Goal: Transaction & Acquisition: Purchase product/service

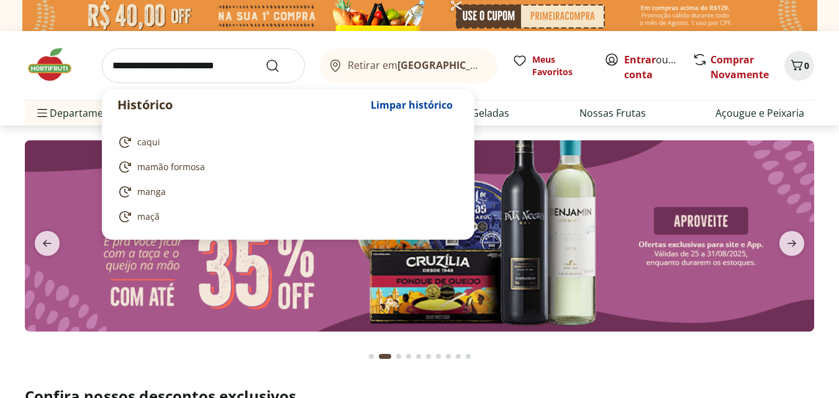
click at [119, 64] on input "search" at bounding box center [203, 65] width 203 height 35
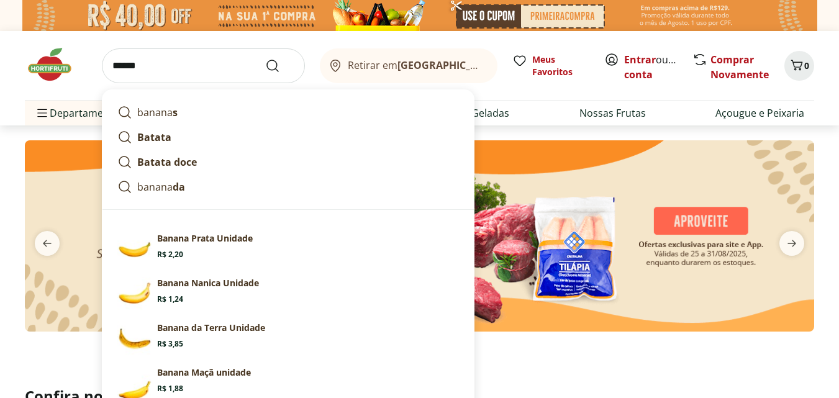
type input "******"
click at [265, 58] on button "Submit Search" at bounding box center [280, 65] width 30 height 15
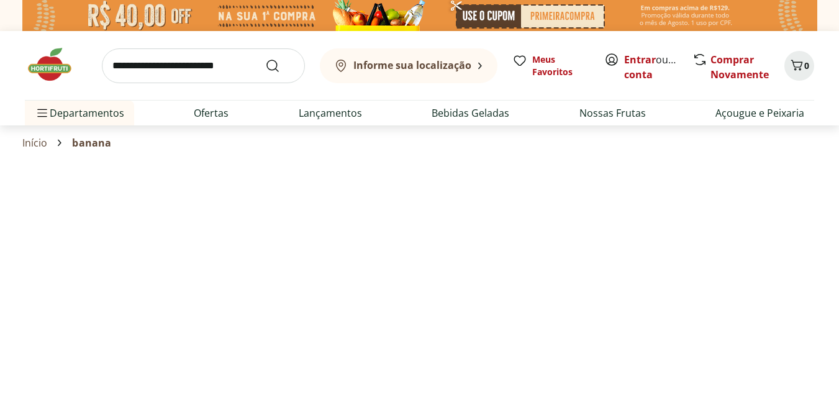
select select "**********"
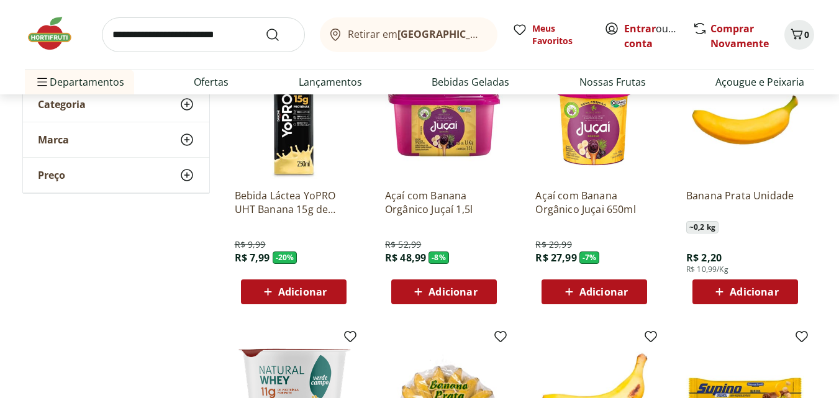
scroll to position [186, 0]
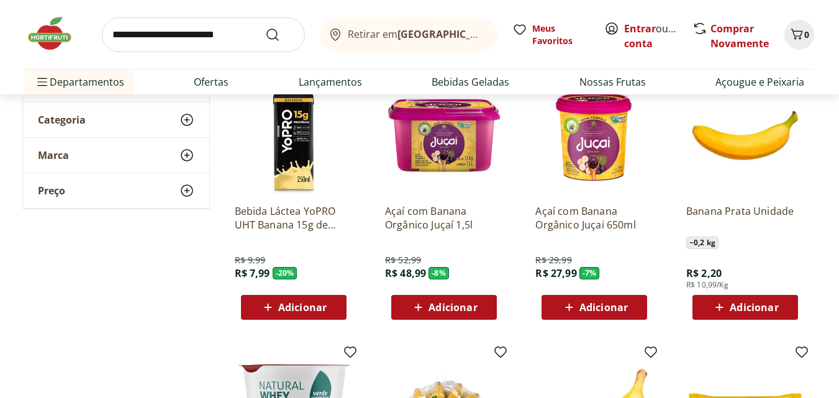
click at [727, 302] on icon at bounding box center [720, 307] width 16 height 15
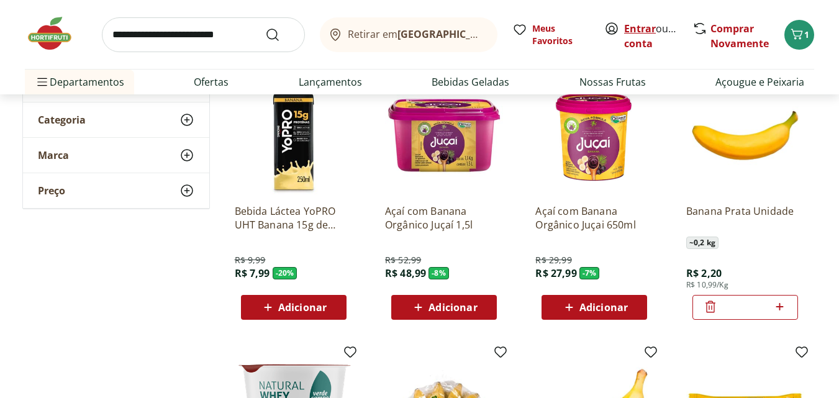
click at [633, 28] on link "Entrar" at bounding box center [640, 29] width 32 height 14
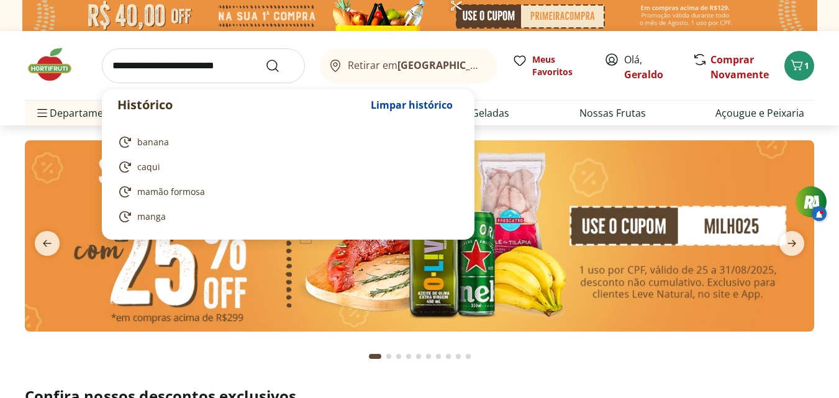
click at [124, 64] on input "search" at bounding box center [203, 65] width 203 height 35
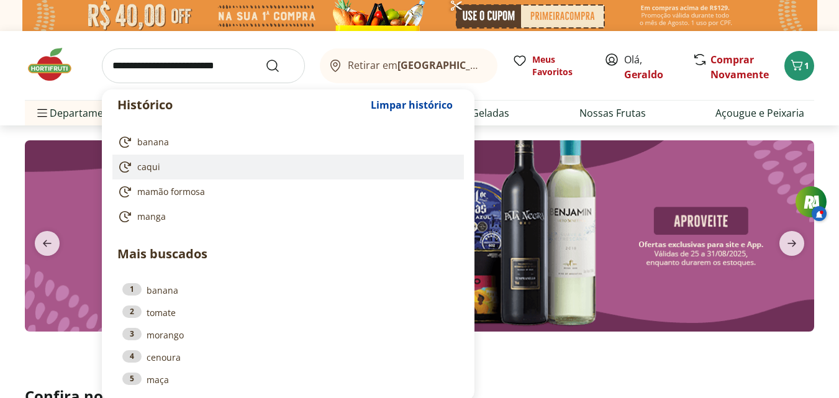
click at [148, 166] on span "caqui" at bounding box center [148, 167] width 23 height 12
type input "*****"
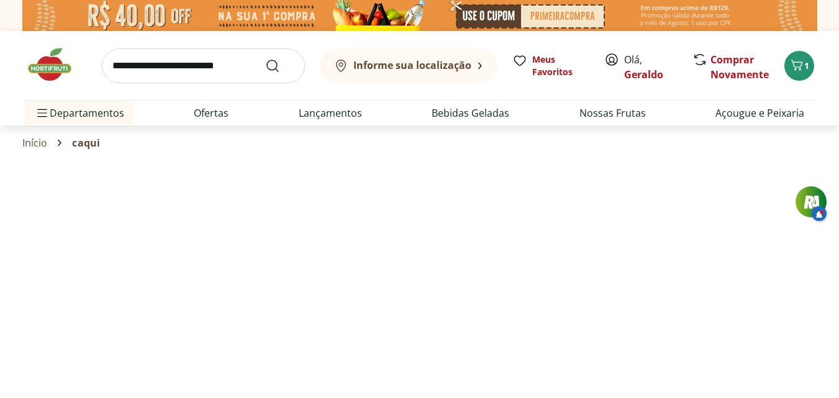
select select "**********"
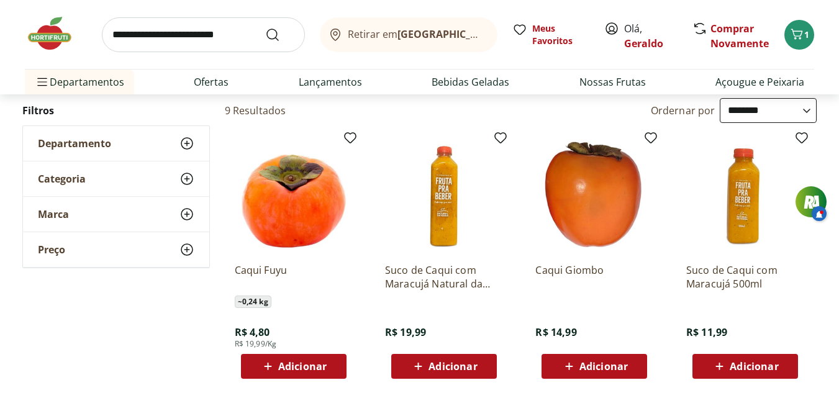
scroll to position [186, 0]
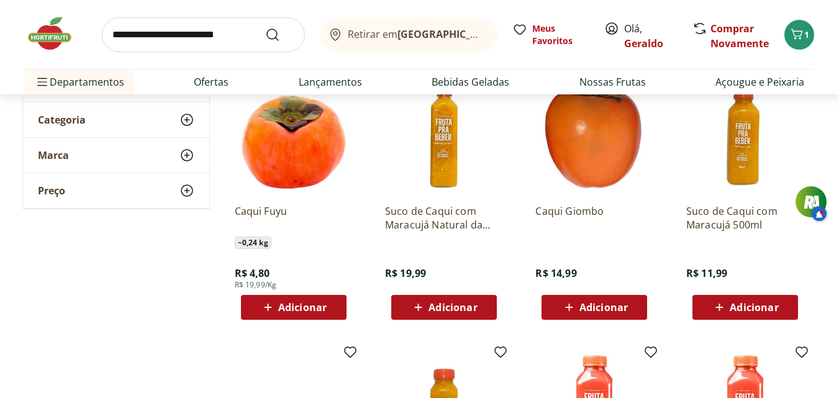
click at [291, 304] on span "Adicionar" at bounding box center [302, 307] width 48 height 10
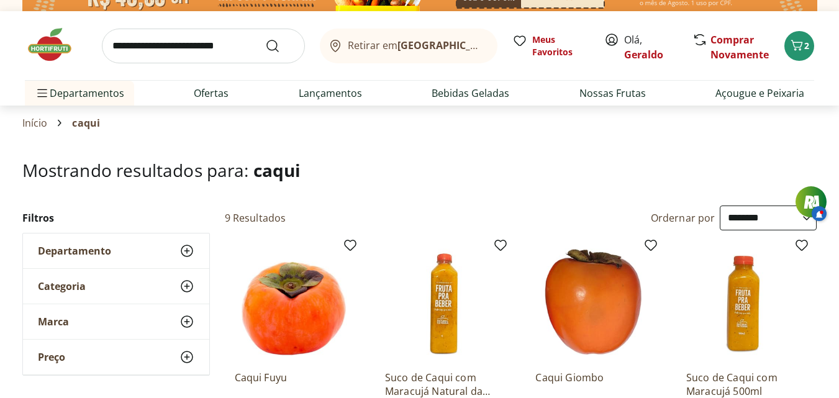
scroll to position [0, 0]
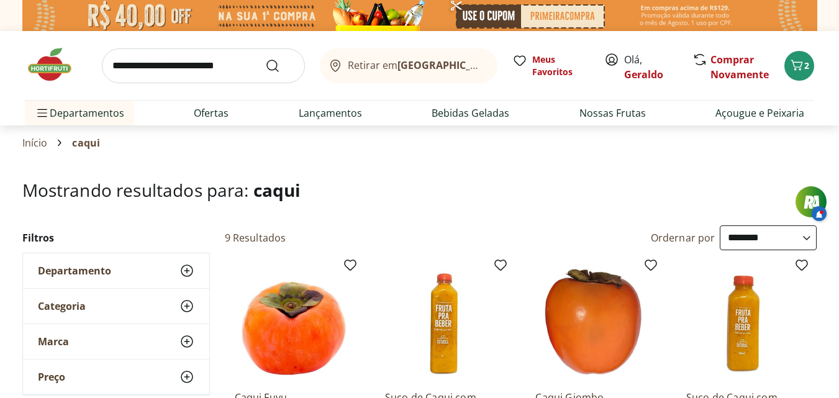
click at [116, 66] on input "search" at bounding box center [203, 65] width 203 height 35
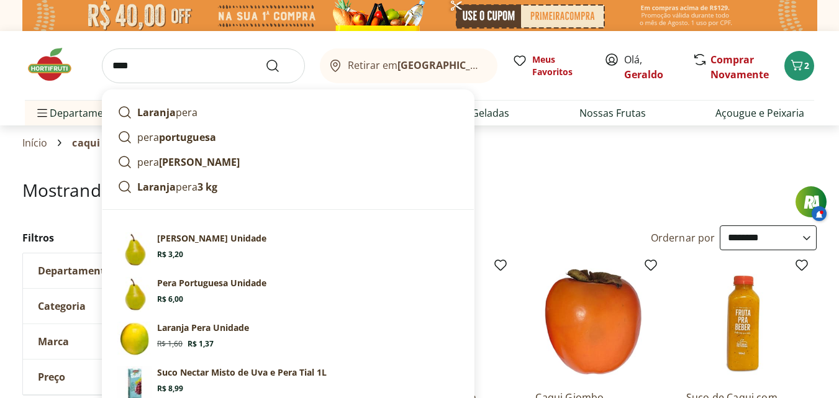
type input "****"
click at [265, 58] on button "Submit Search" at bounding box center [280, 65] width 30 height 15
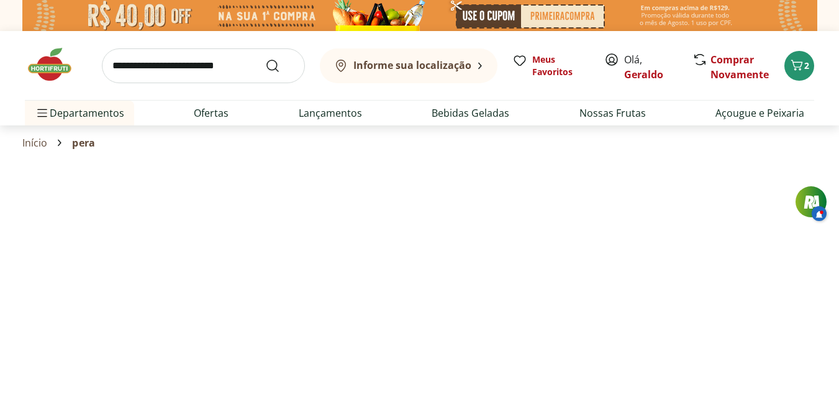
select select "**********"
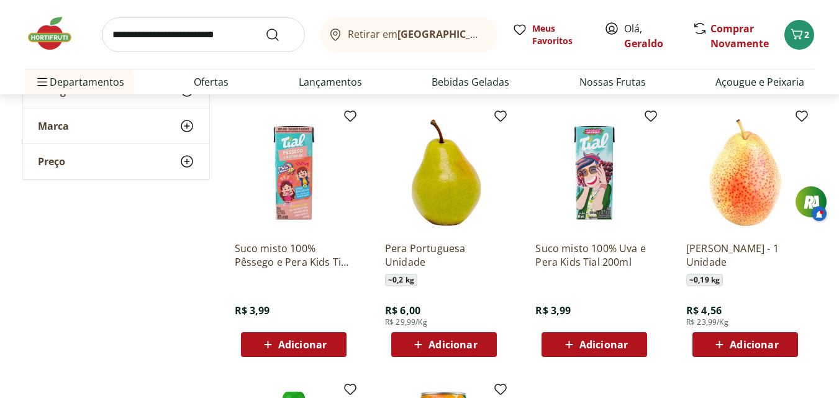
scroll to position [435, 0]
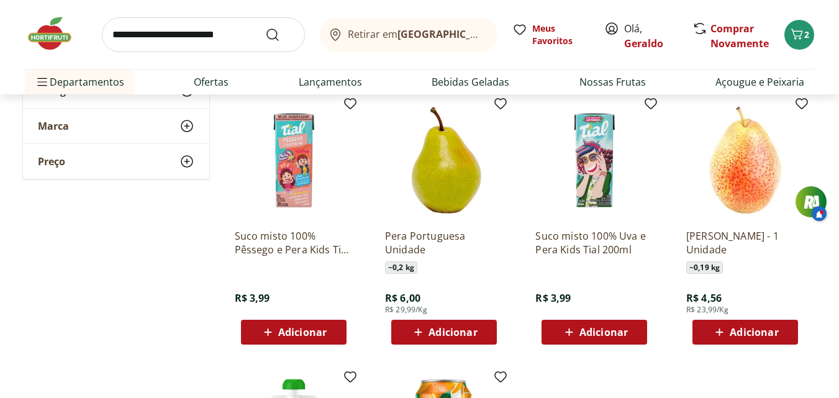
click at [726, 327] on icon at bounding box center [720, 332] width 16 height 15
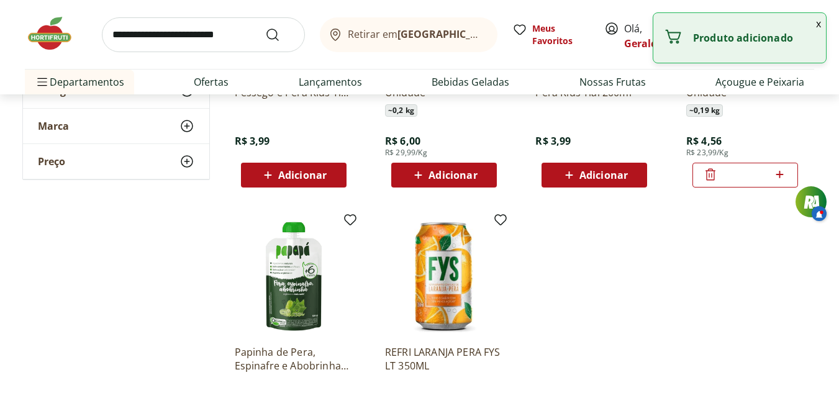
scroll to position [621, 0]
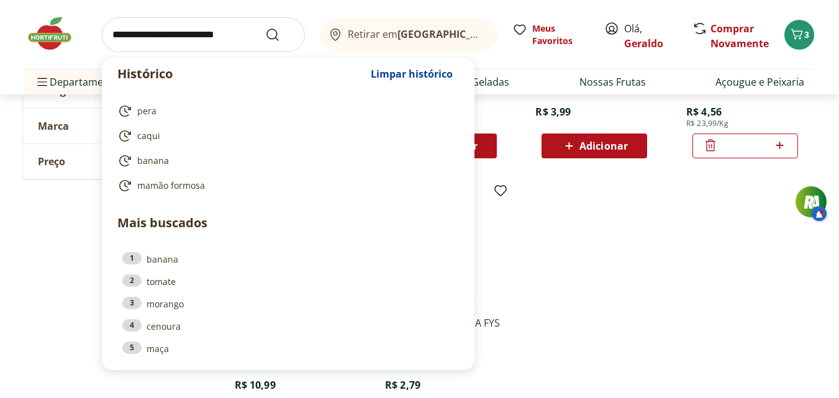
click at [114, 35] on input "search" at bounding box center [203, 34] width 203 height 35
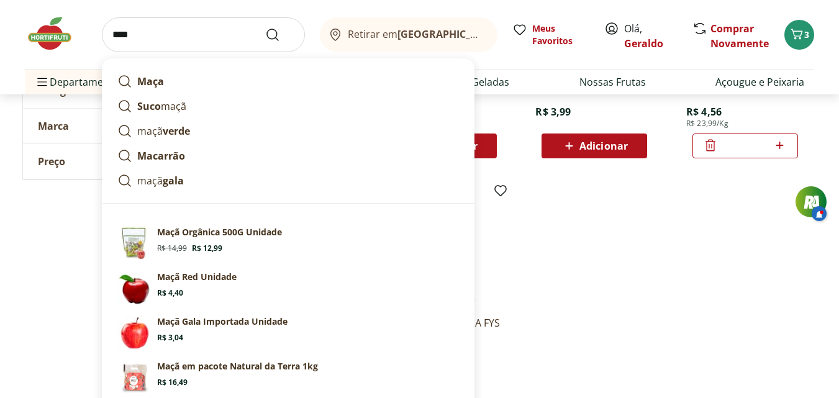
type input "****"
click at [265, 27] on button "Submit Search" at bounding box center [280, 34] width 30 height 15
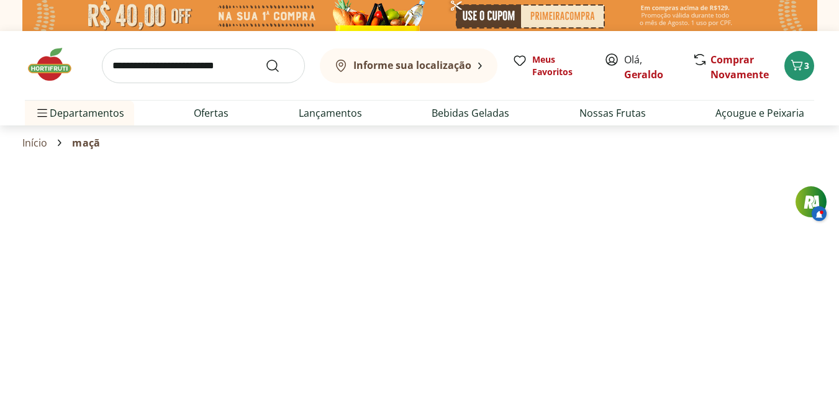
select select "**********"
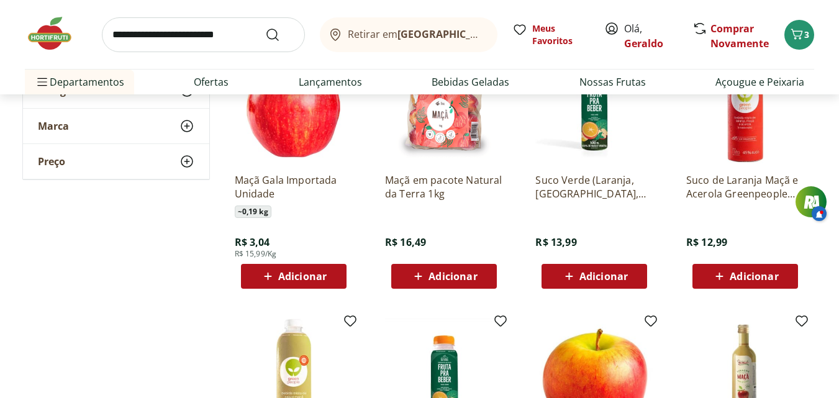
scroll to position [435, 0]
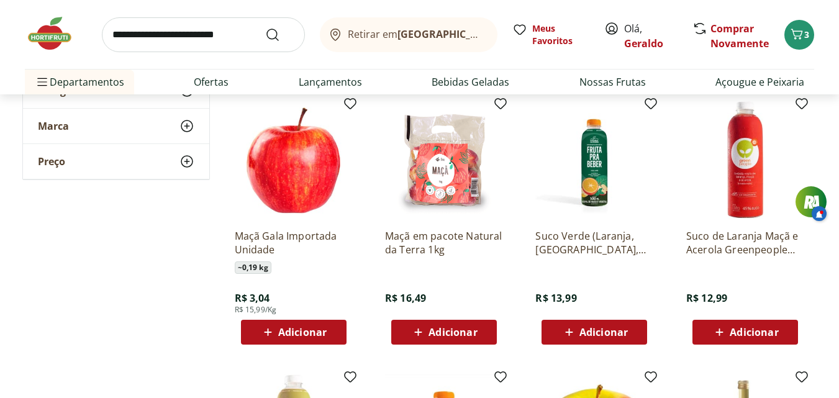
click at [299, 325] on span "Adicionar" at bounding box center [293, 332] width 66 height 15
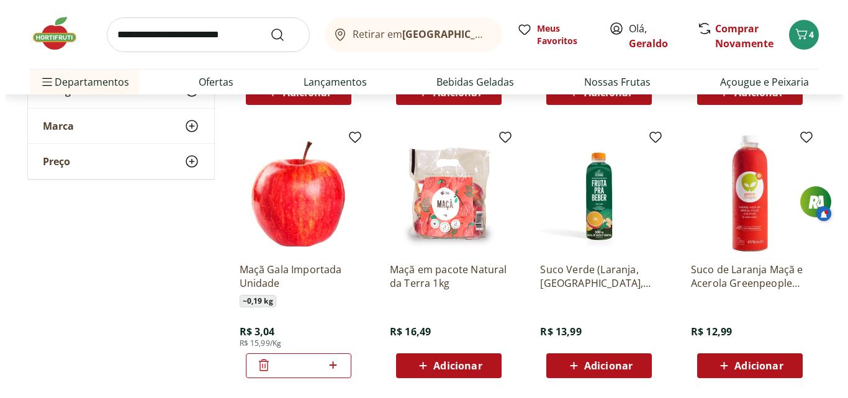
scroll to position [373, 0]
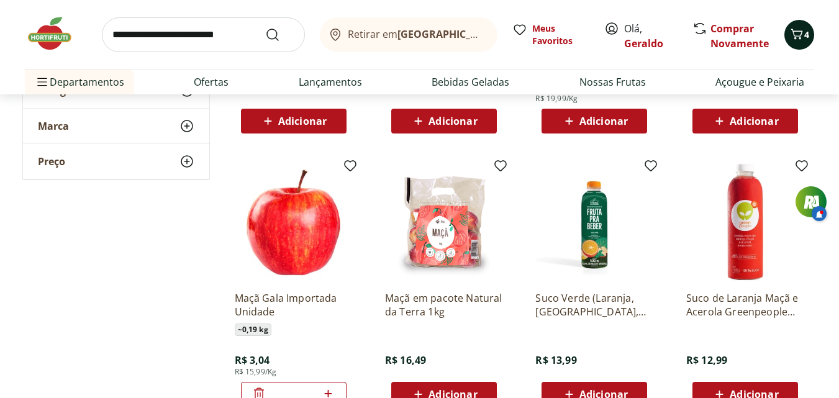
click at [798, 34] on icon "Carrinho" at bounding box center [796, 34] width 15 height 15
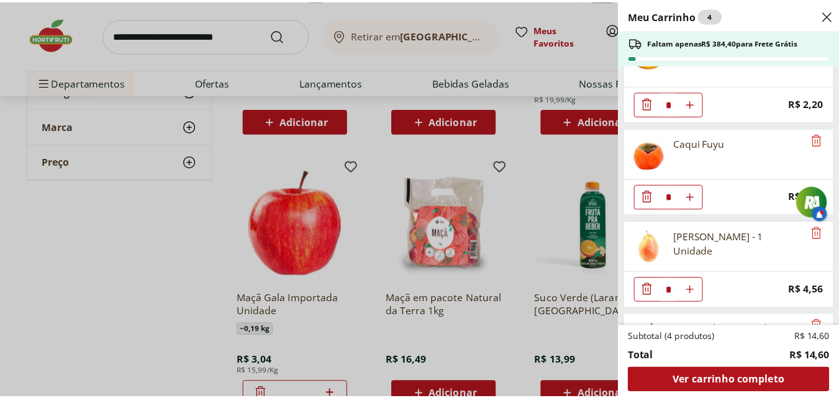
scroll to position [0, 0]
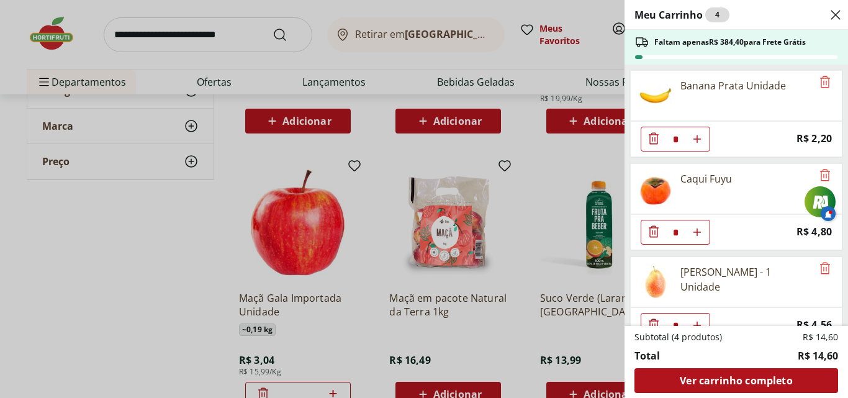
click at [835, 14] on icon "Close" at bounding box center [835, 14] width 15 height 15
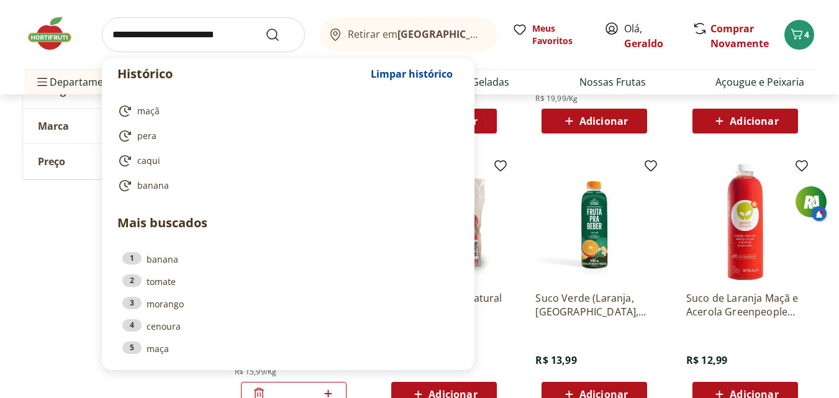
drag, startPoint x: 118, startPoint y: 33, endPoint x: 124, endPoint y: 30, distance: 6.9
click at [122, 31] on input "search" at bounding box center [203, 34] width 203 height 35
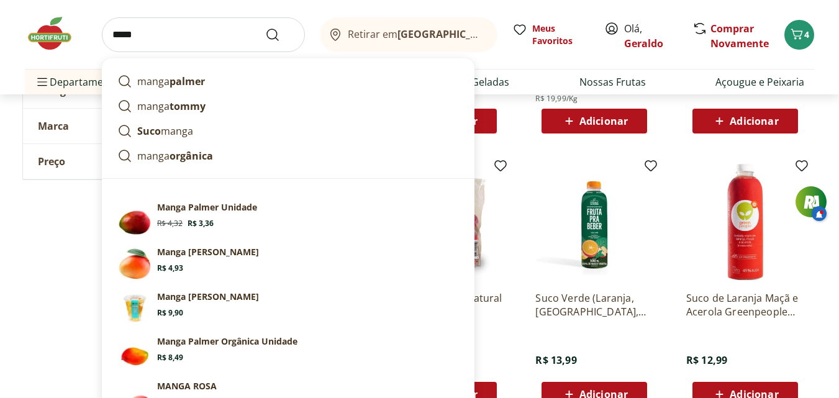
type input "*****"
click at [265, 27] on button "Submit Search" at bounding box center [280, 34] width 30 height 15
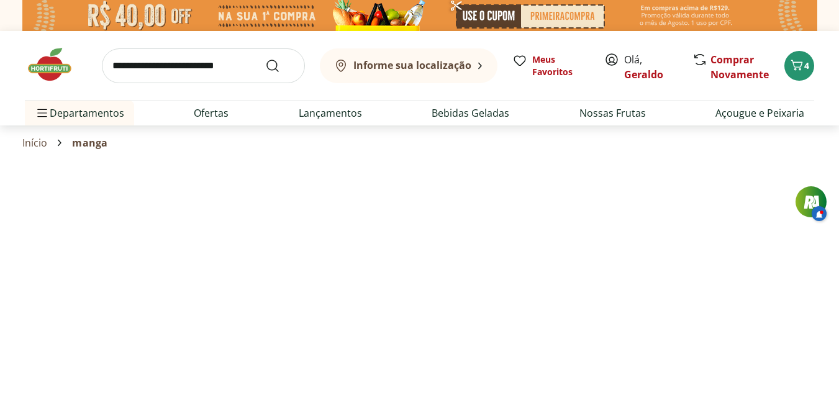
select select "**********"
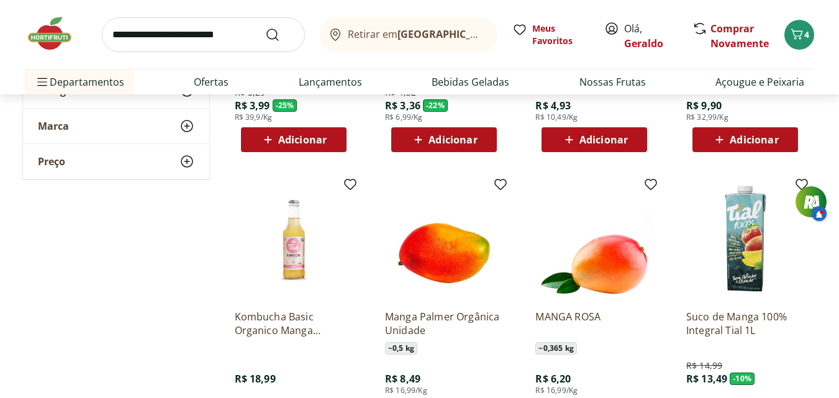
scroll to position [248, 0]
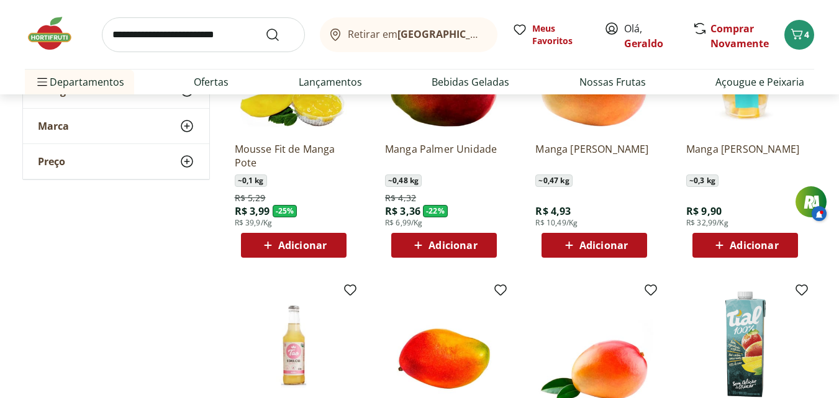
click at [451, 245] on span "Adicionar" at bounding box center [453, 245] width 48 height 10
click at [605, 80] on link "Nossas Frutas" at bounding box center [612, 82] width 66 height 15
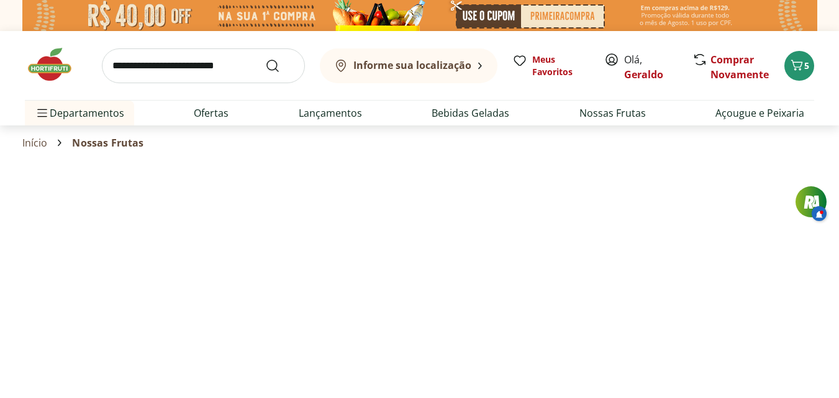
select select "**********"
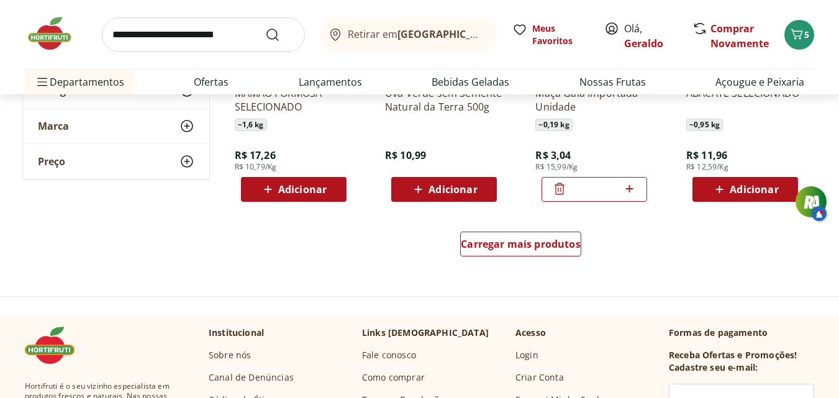
scroll to position [807, 0]
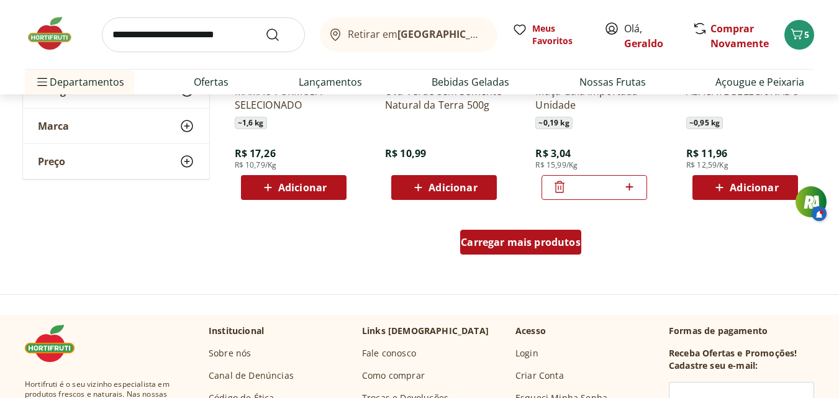
click at [506, 242] on span "Carregar mais produtos" at bounding box center [521, 242] width 120 height 10
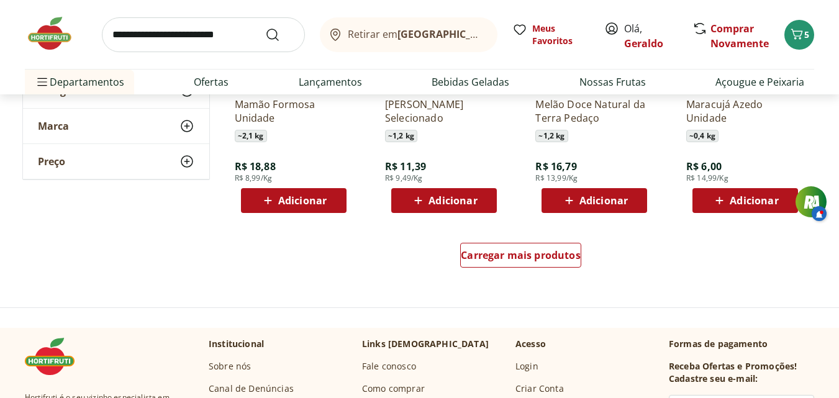
scroll to position [1615, 0]
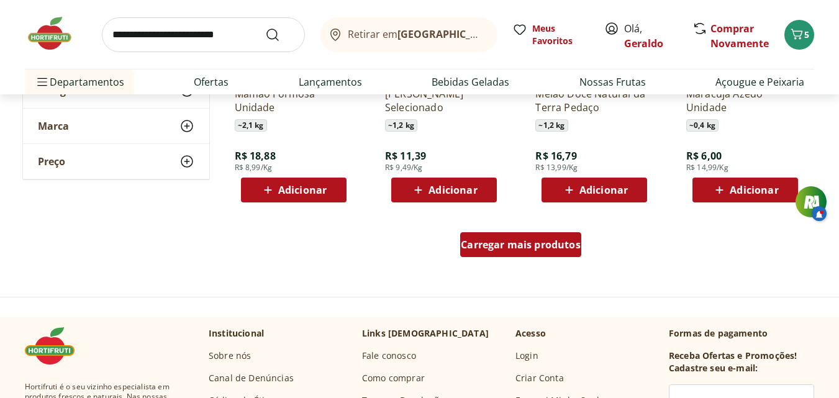
click at [506, 246] on span "Carregar mais produtos" at bounding box center [521, 245] width 120 height 10
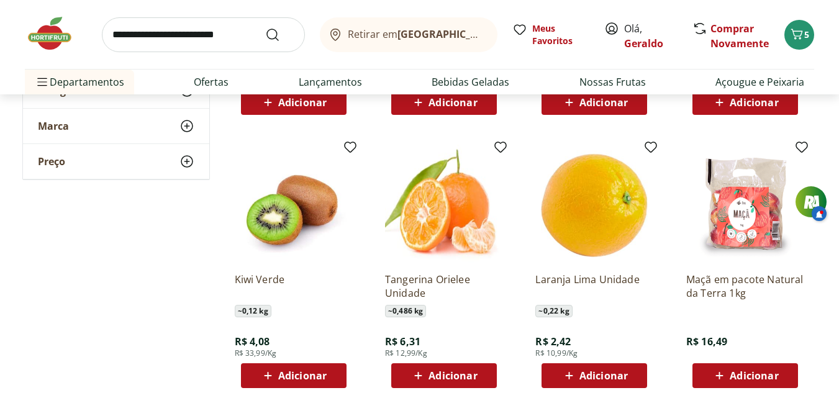
scroll to position [1987, 0]
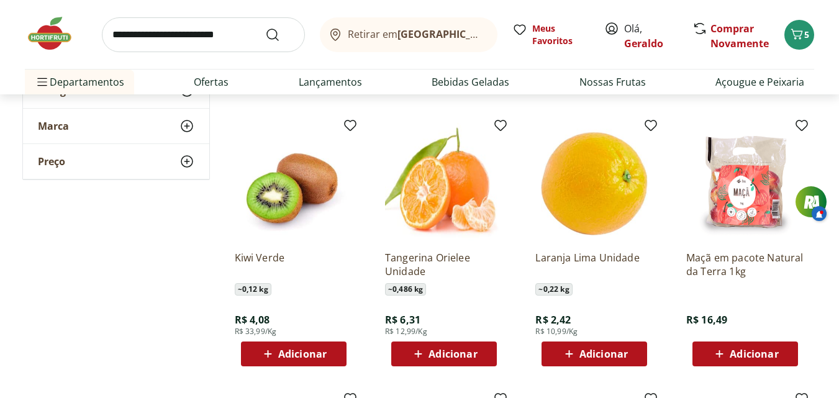
click at [592, 352] on span "Adicionar" at bounding box center [603, 354] width 48 height 10
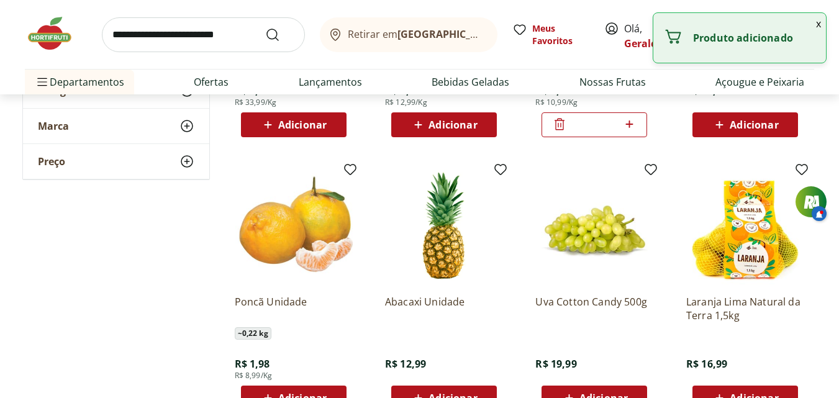
scroll to position [2236, 0]
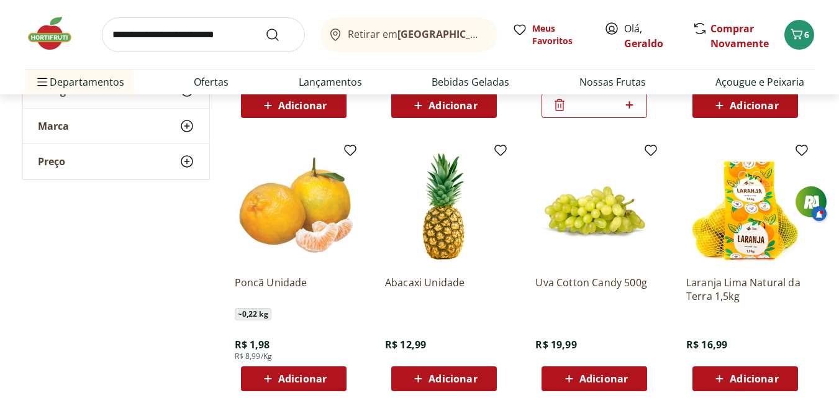
click at [589, 374] on span "Adicionar" at bounding box center [603, 379] width 48 height 10
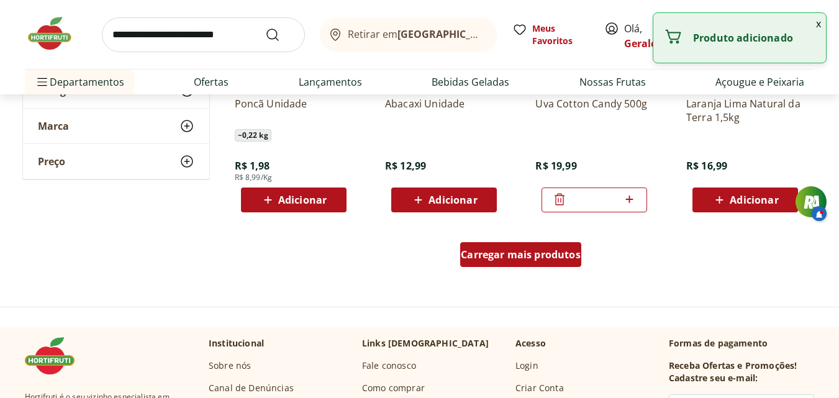
scroll to position [2422, 0]
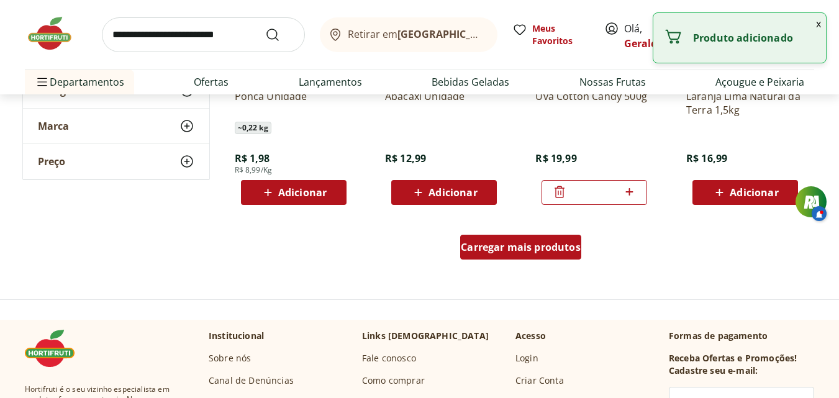
click at [486, 247] on span "Carregar mais produtos" at bounding box center [521, 247] width 120 height 10
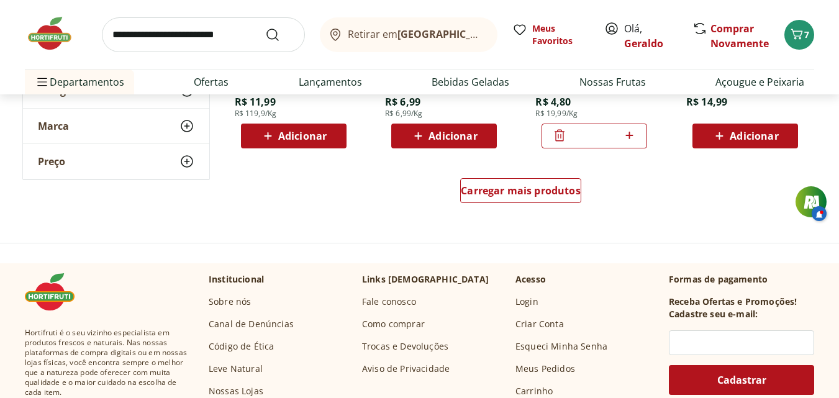
scroll to position [3291, 0]
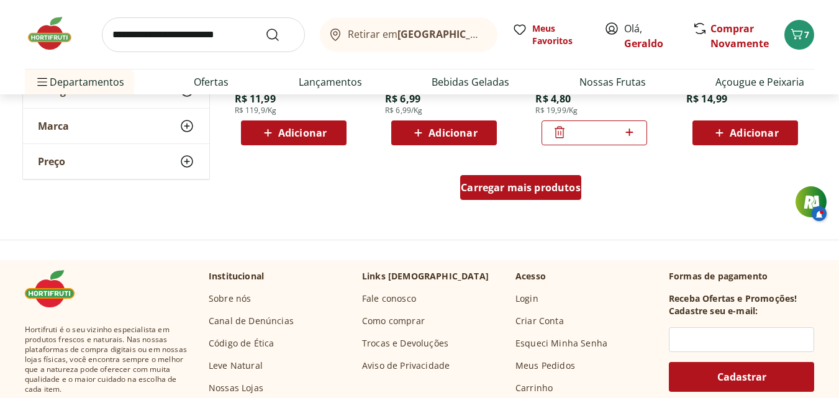
click at [517, 191] on span "Carregar mais produtos" at bounding box center [521, 188] width 120 height 10
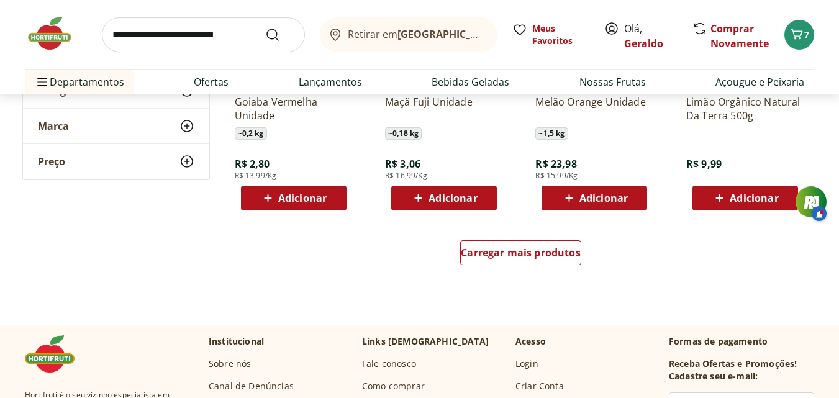
scroll to position [4037, 0]
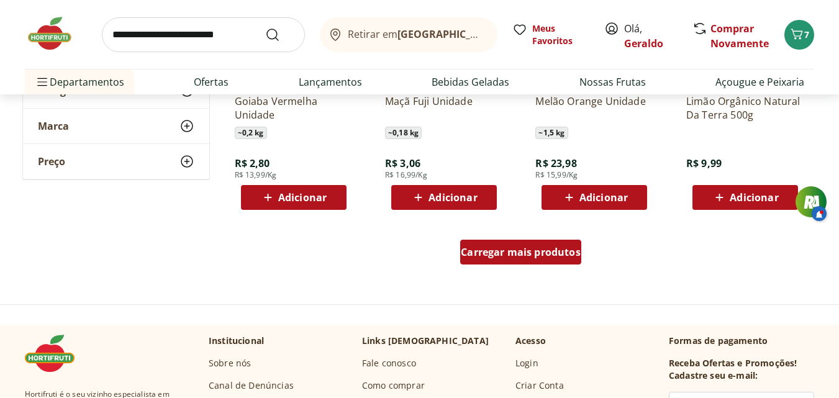
click at [540, 247] on span "Carregar mais produtos" at bounding box center [521, 252] width 120 height 10
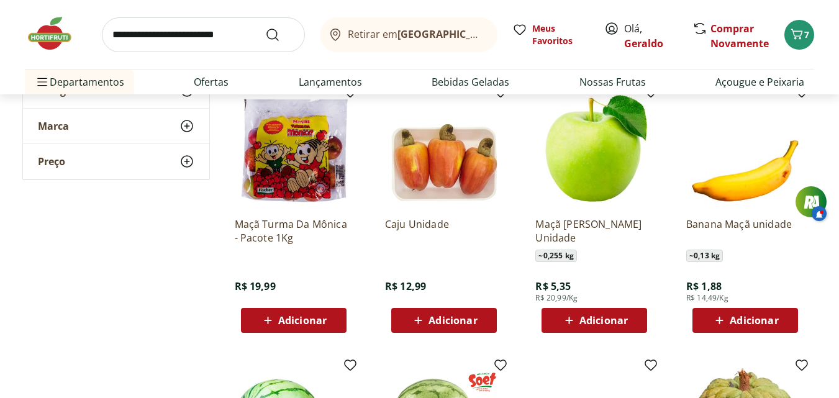
scroll to position [4471, 0]
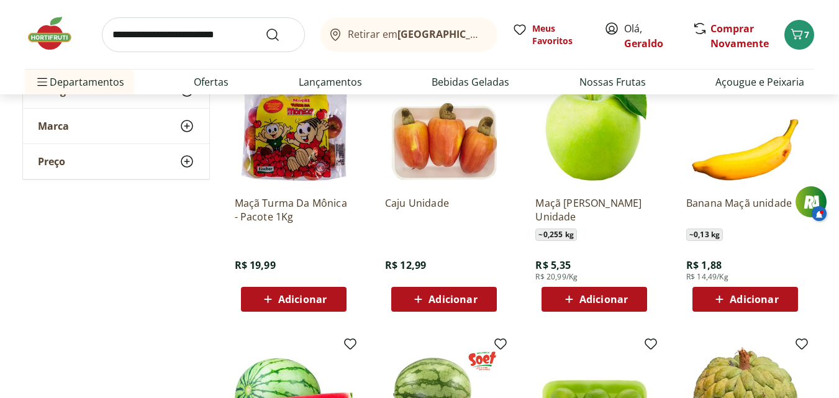
click at [743, 294] on span "Adicionar" at bounding box center [754, 299] width 48 height 10
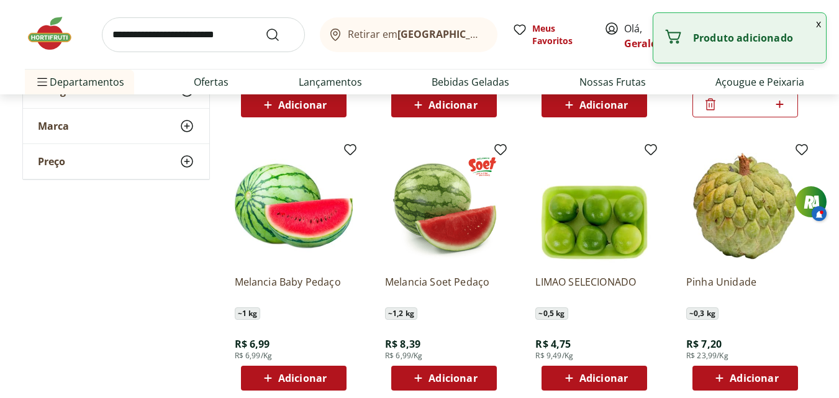
scroll to position [4720, 0]
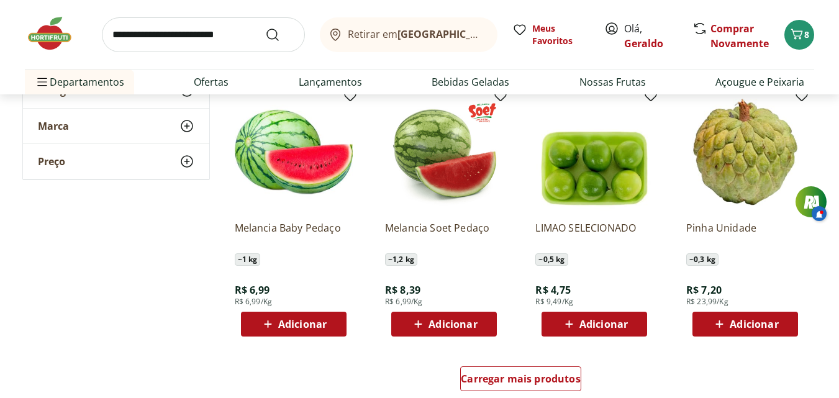
click at [750, 320] on span "Adicionar" at bounding box center [754, 324] width 48 height 10
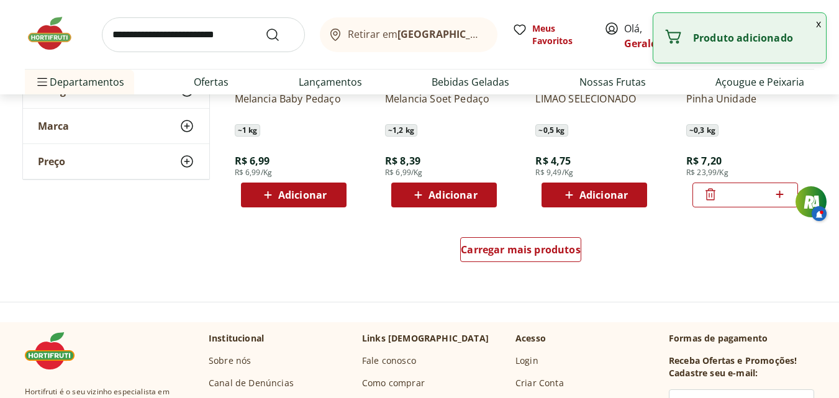
scroll to position [4968, 0]
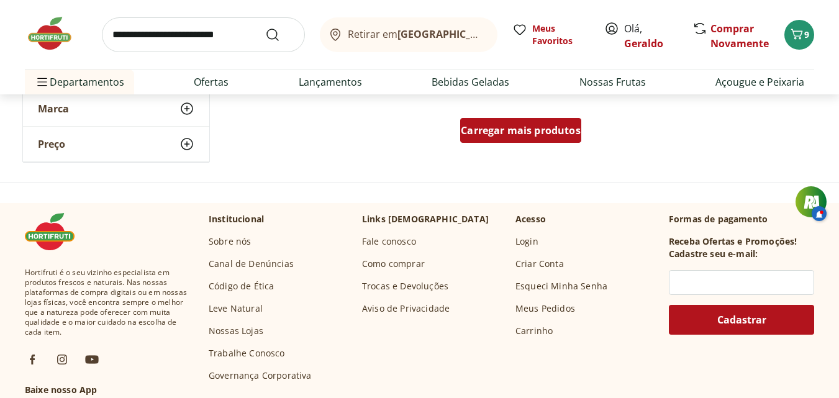
click at [520, 134] on span "Carregar mais produtos" at bounding box center [521, 130] width 120 height 10
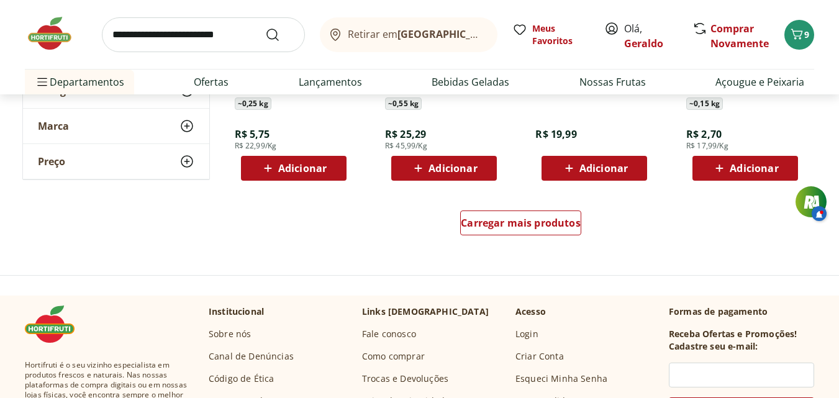
scroll to position [5713, 0]
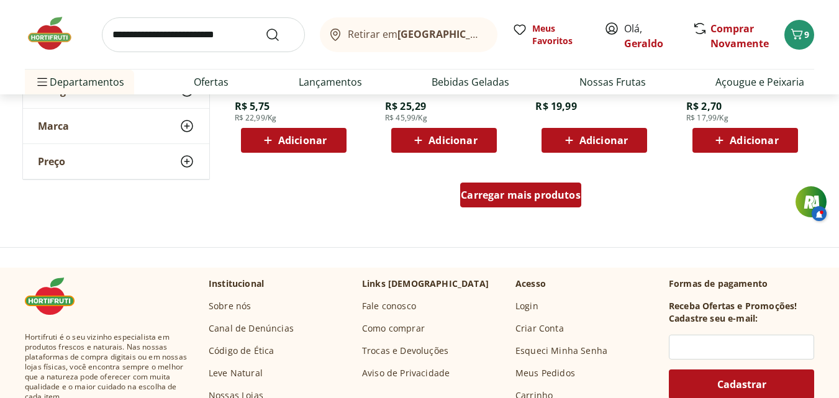
click at [501, 193] on span "Carregar mais produtos" at bounding box center [521, 195] width 120 height 10
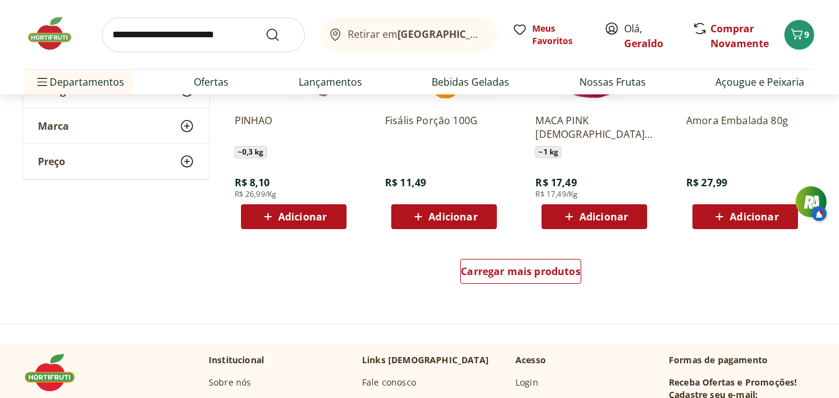
scroll to position [6459, 0]
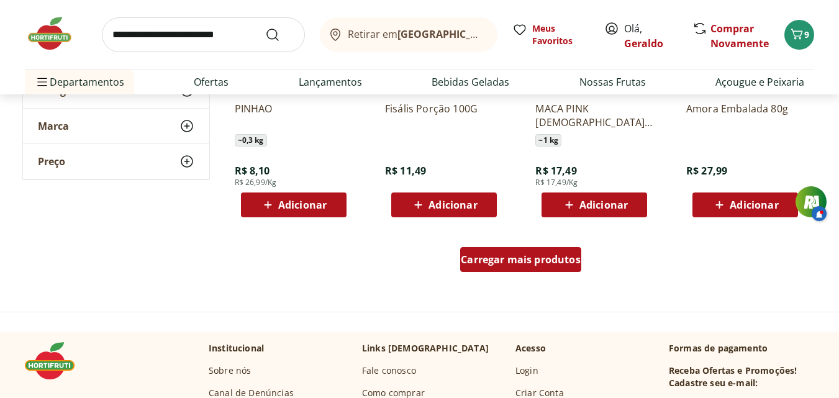
click at [550, 255] on span "Carregar mais produtos" at bounding box center [521, 260] width 120 height 10
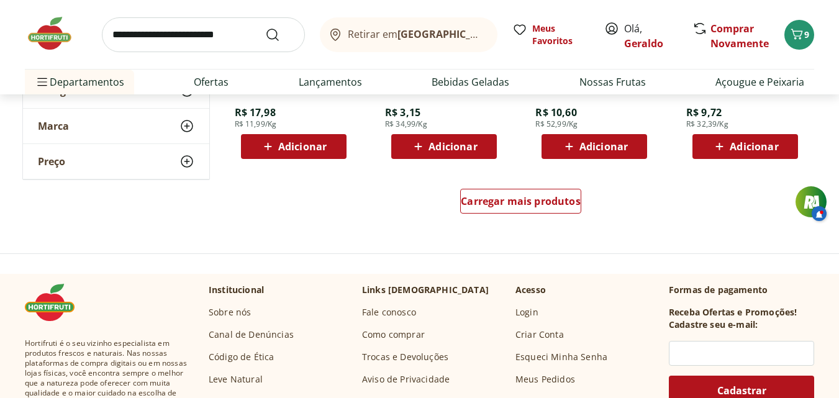
scroll to position [7328, 0]
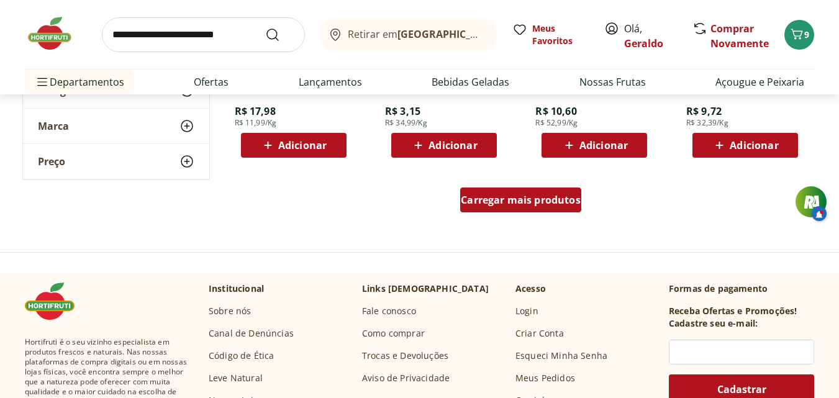
click at [504, 201] on span "Carregar mais produtos" at bounding box center [521, 200] width 120 height 10
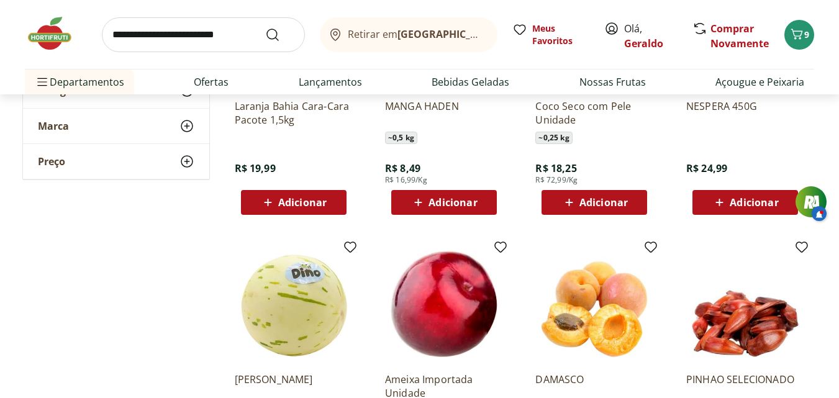
scroll to position [6955, 0]
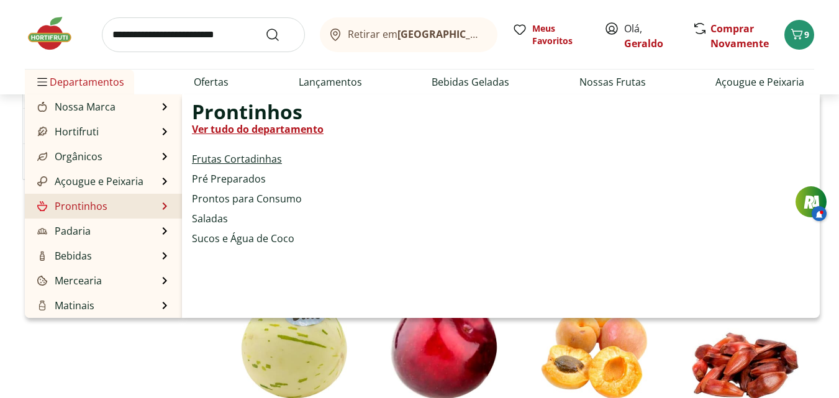
click at [229, 156] on link "Frutas Cortadinhas" at bounding box center [237, 159] width 90 height 15
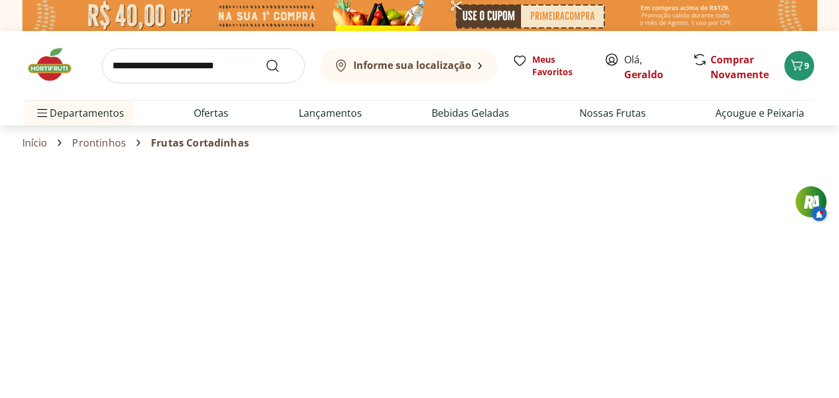
select select "**********"
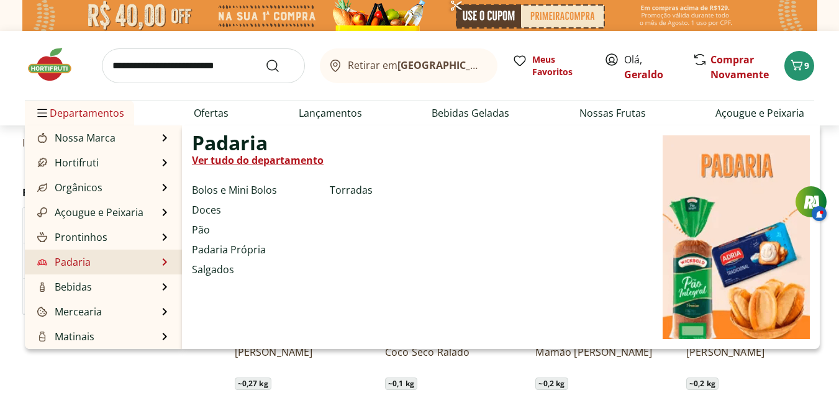
click at [71, 261] on link "Padaria" at bounding box center [63, 262] width 56 height 15
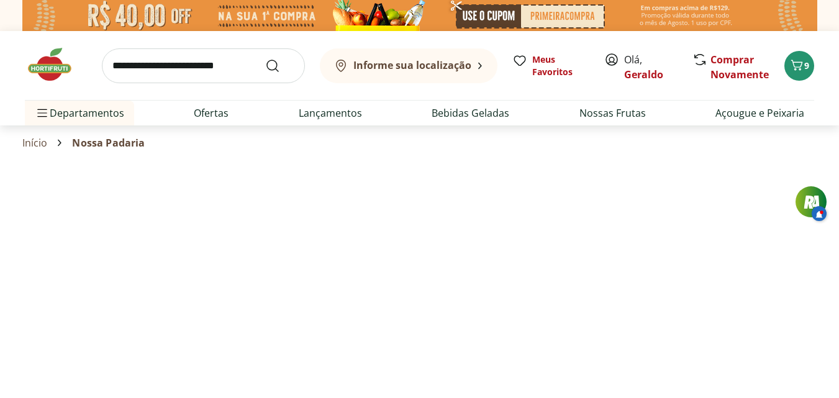
select select "**********"
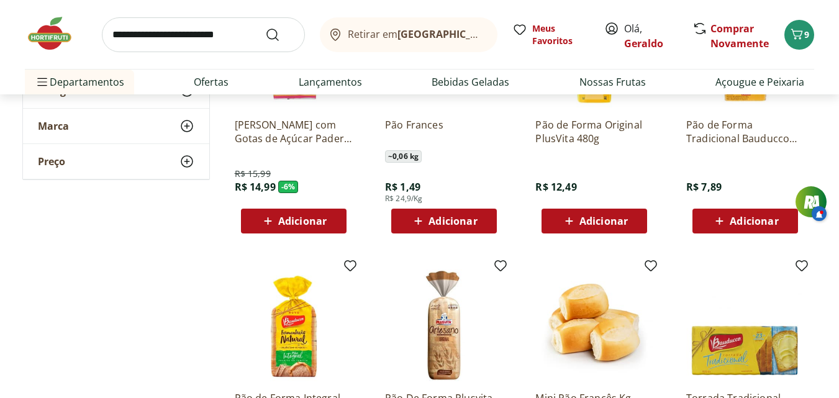
scroll to position [497, 0]
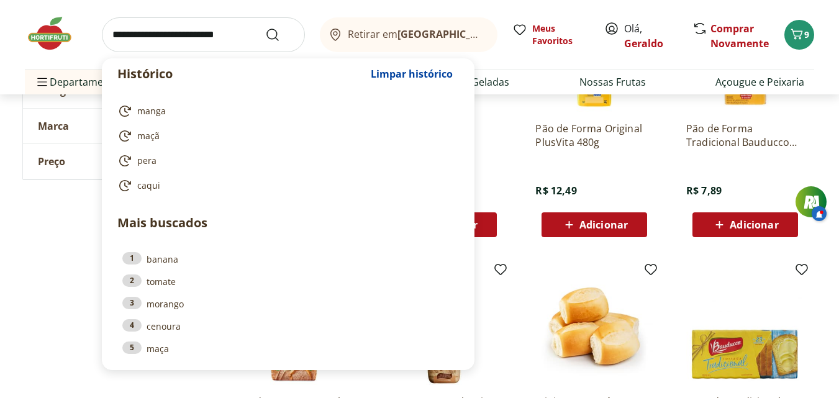
click at [127, 35] on input "search" at bounding box center [203, 34] width 203 height 35
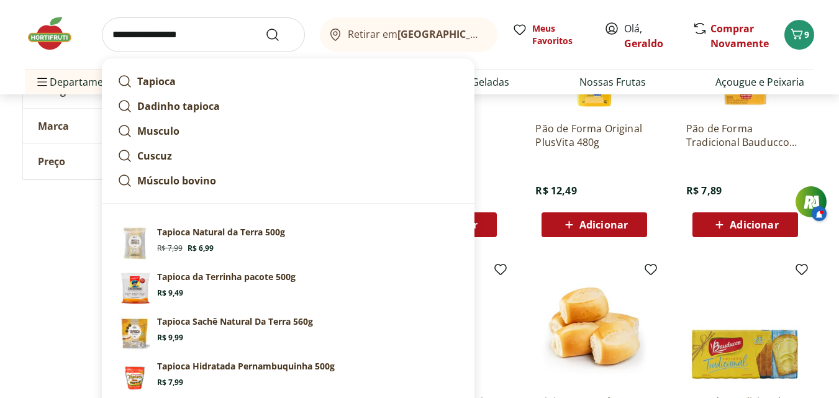
type input "**********"
click at [265, 27] on button "Submit Search" at bounding box center [280, 34] width 30 height 15
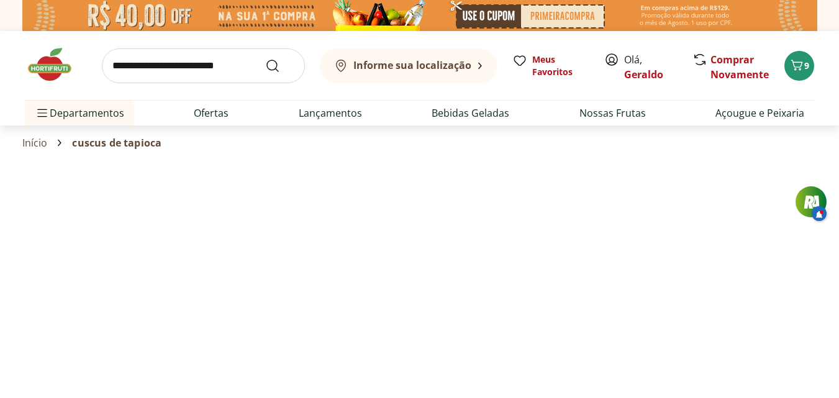
select select "**********"
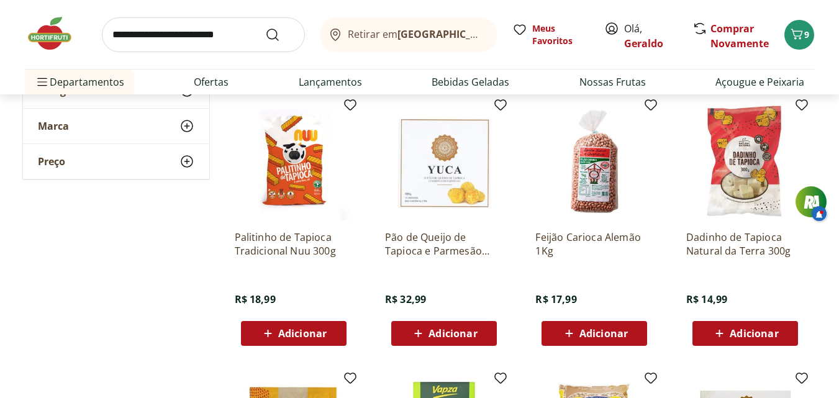
scroll to position [435, 0]
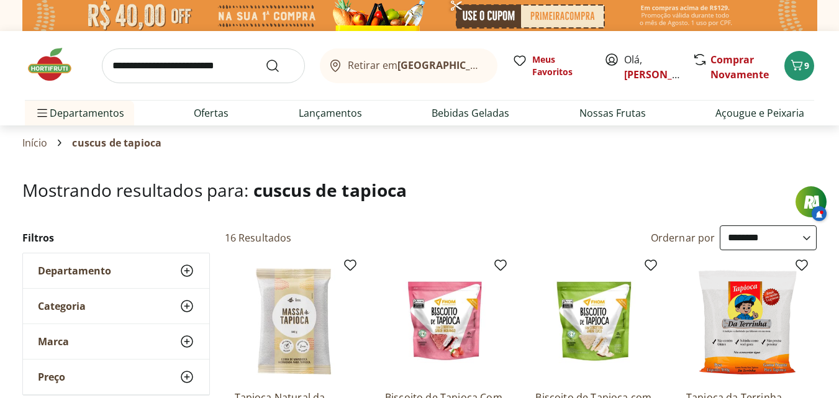
select select "**********"
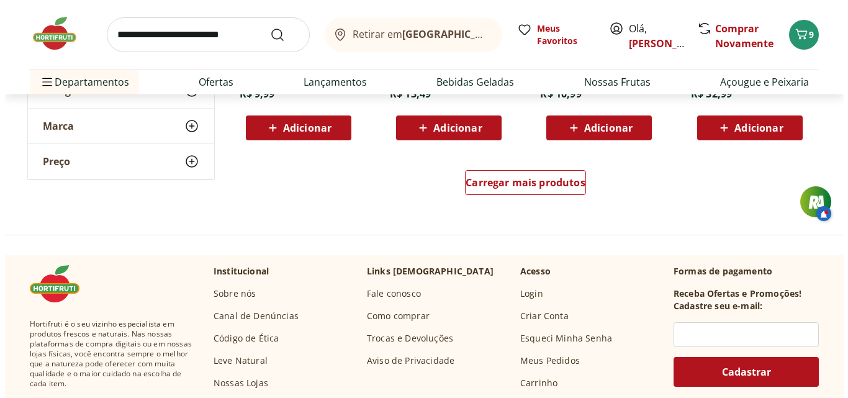
scroll to position [932, 0]
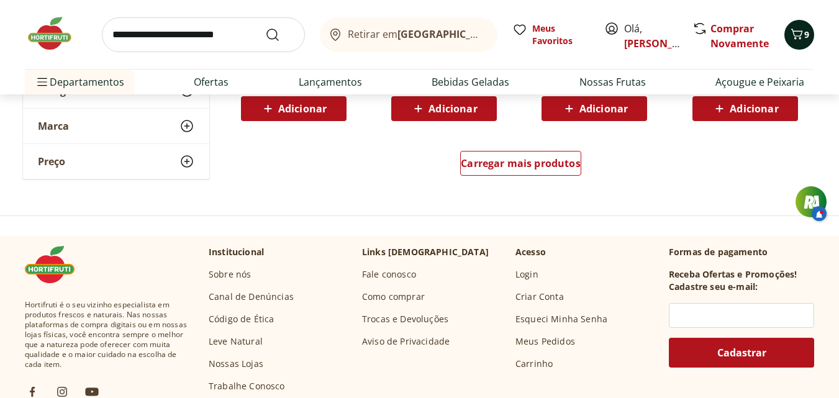
click at [796, 37] on icon "Carrinho" at bounding box center [796, 34] width 15 height 15
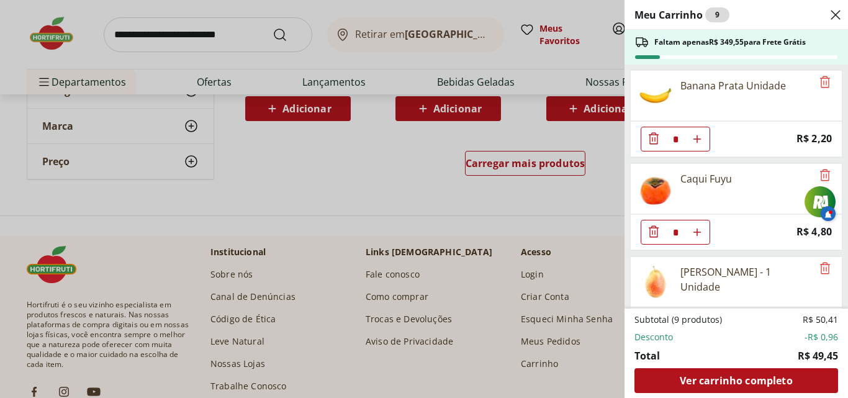
click at [697, 138] on use "Aumentar Quantidade" at bounding box center [697, 139] width 10 height 10
click at [698, 138] on icon "Aumentar Quantidade" at bounding box center [697, 139] width 10 height 10
click at [699, 138] on icon "Aumentar Quantidade" at bounding box center [697, 139] width 10 height 10
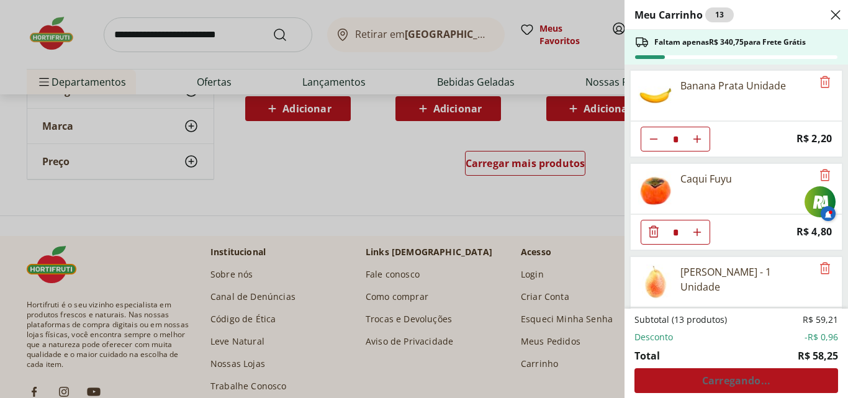
type input "*"
click at [697, 144] on icon "Aumentar Quantidade" at bounding box center [697, 139] width 10 height 10
type input "*"
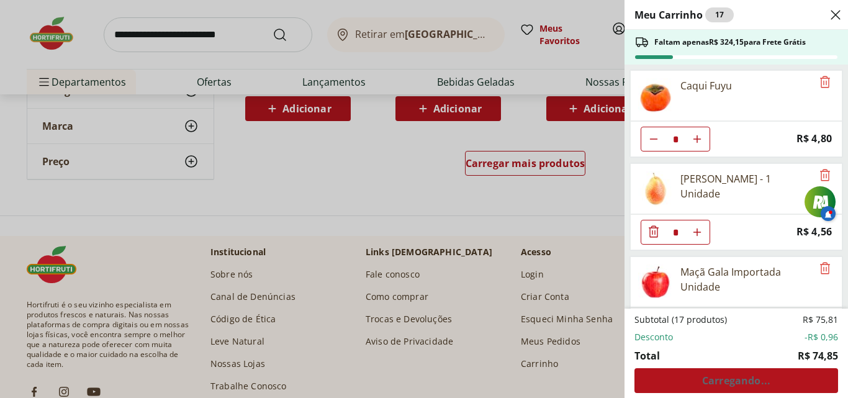
scroll to position [124, 0]
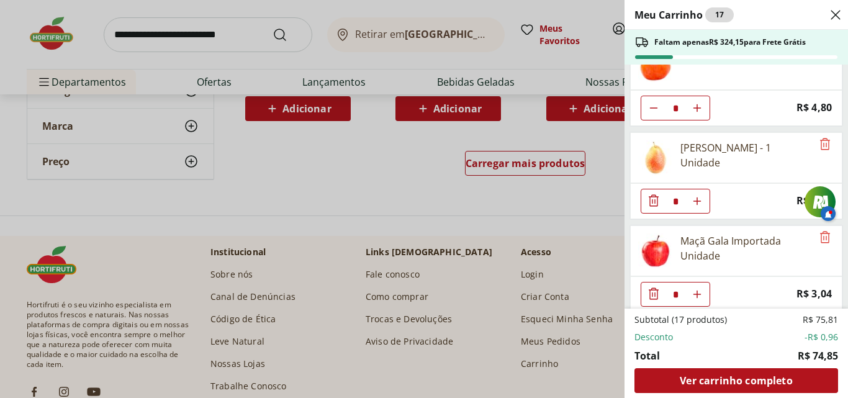
click at [696, 20] on icon "Aumentar Quantidade" at bounding box center [697, 15] width 10 height 10
type input "*"
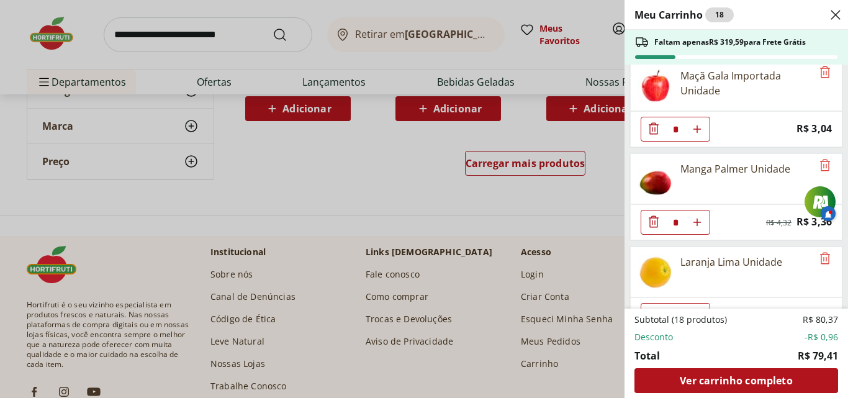
scroll to position [311, 0]
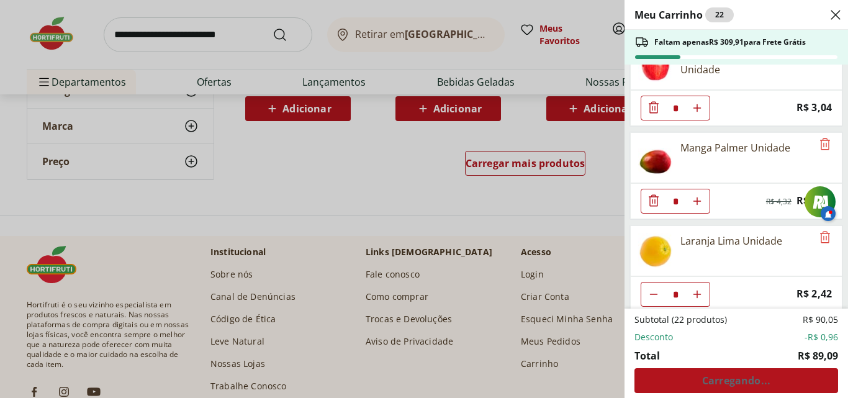
type input "*"
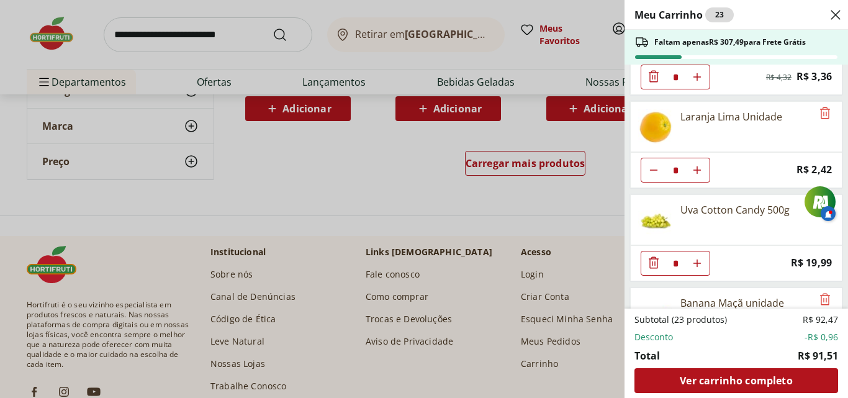
scroll to position [497, 0]
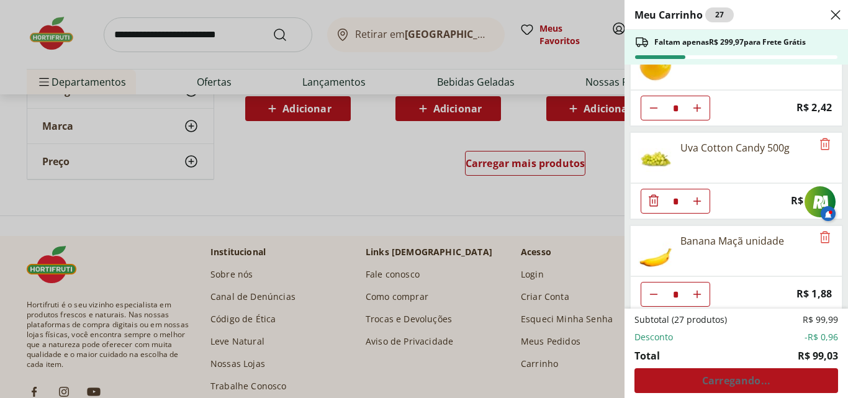
type input "*"
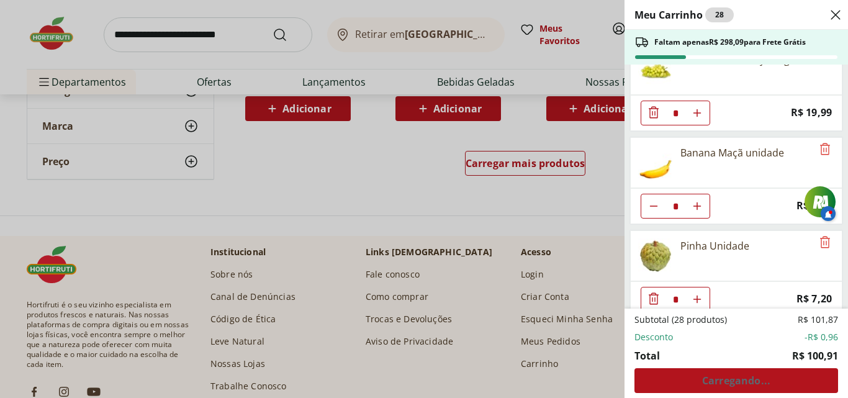
scroll to position [599, 0]
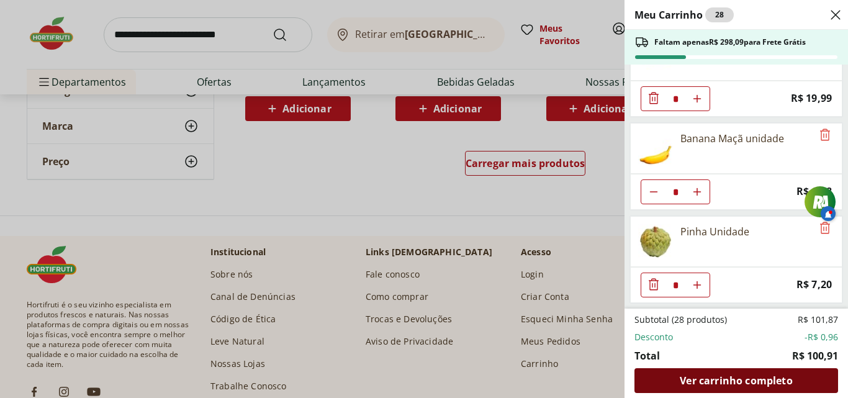
click at [716, 378] on span "Ver carrinho completo" at bounding box center [736, 381] width 112 height 10
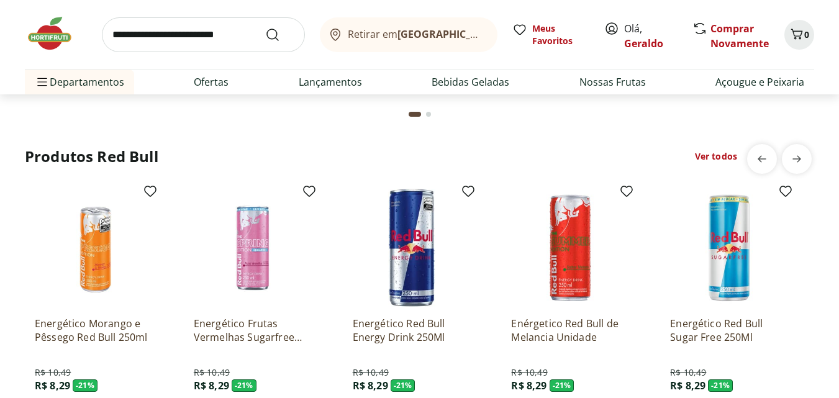
scroll to position [2918, 0]
